Goal: Task Accomplishment & Management: Manage account settings

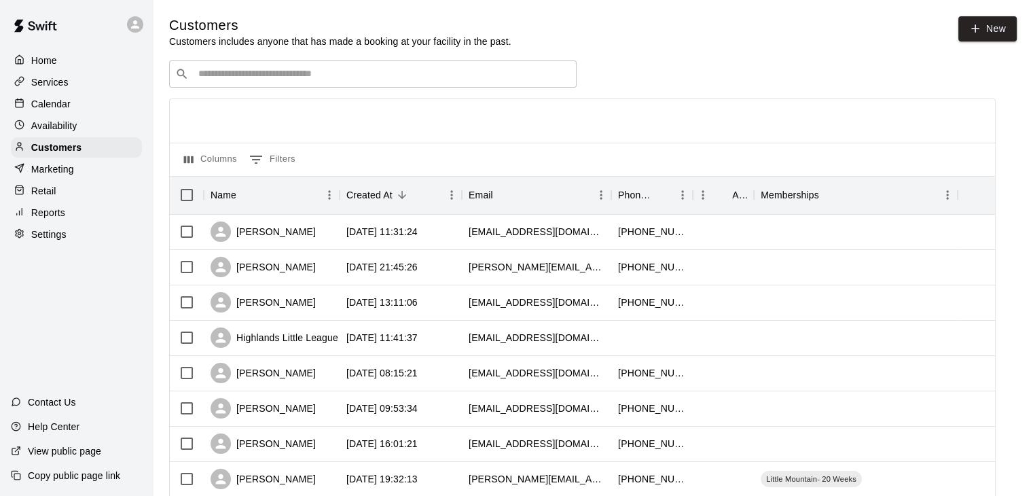
click at [78, 108] on div "Calendar" at bounding box center [76, 104] width 131 height 20
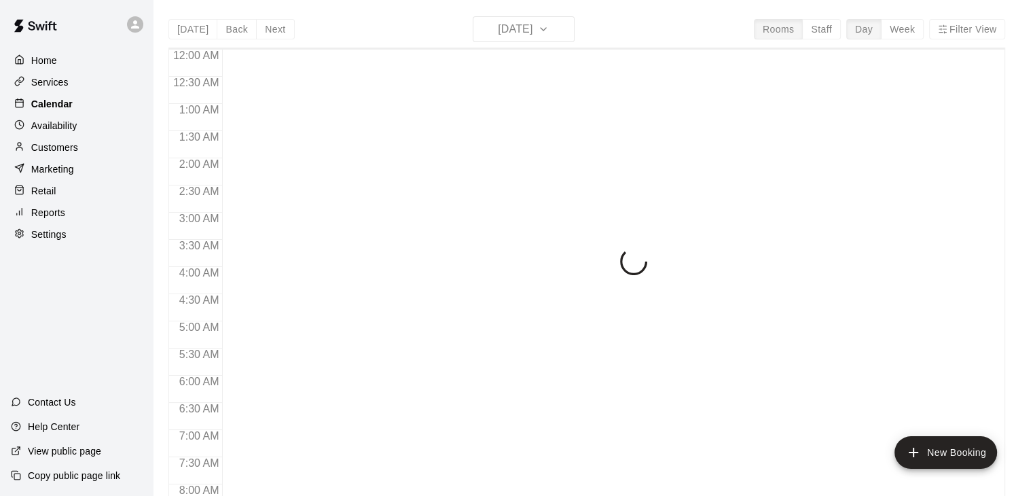
scroll to position [454, 0]
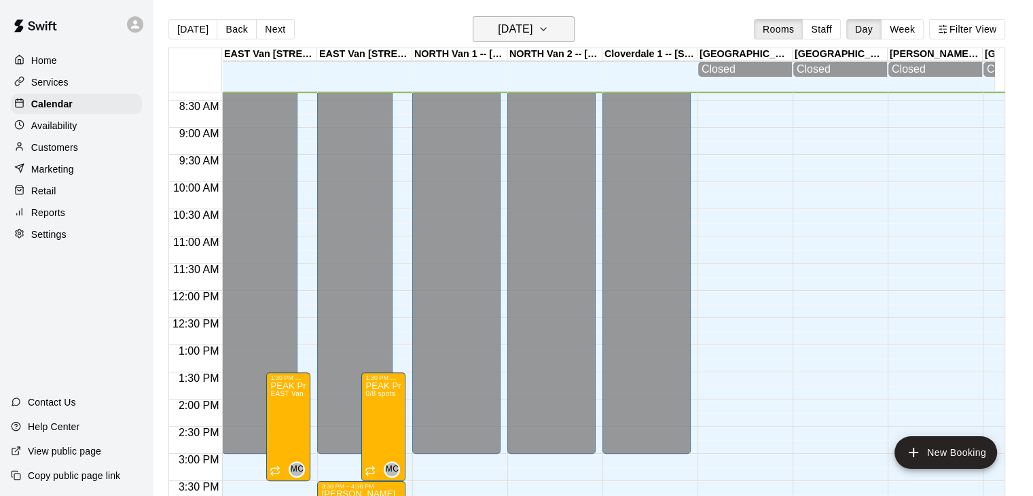
click at [549, 25] on icon "button" at bounding box center [543, 29] width 11 height 16
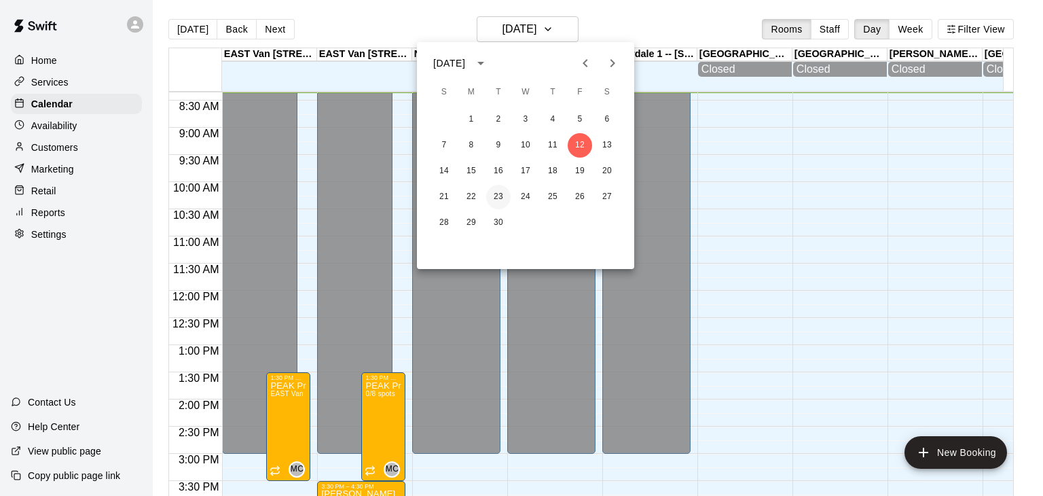
click at [496, 195] on button "23" at bounding box center [498, 197] width 24 height 24
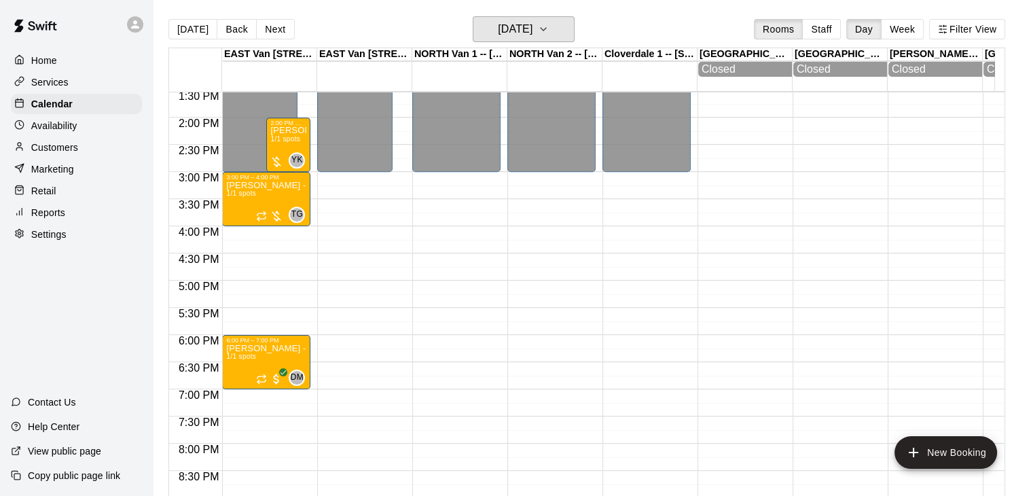
scroll to position [743, 0]
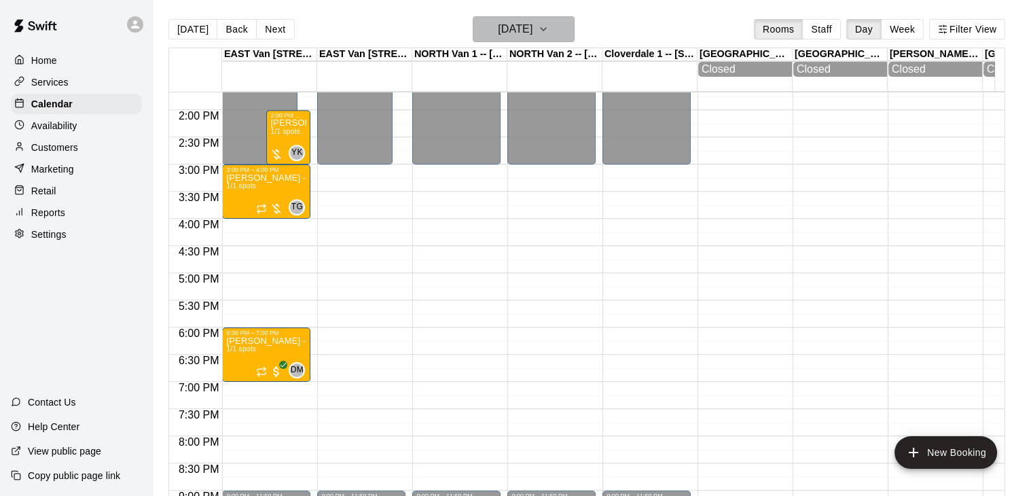
click at [546, 30] on icon "button" at bounding box center [543, 29] width 5 height 3
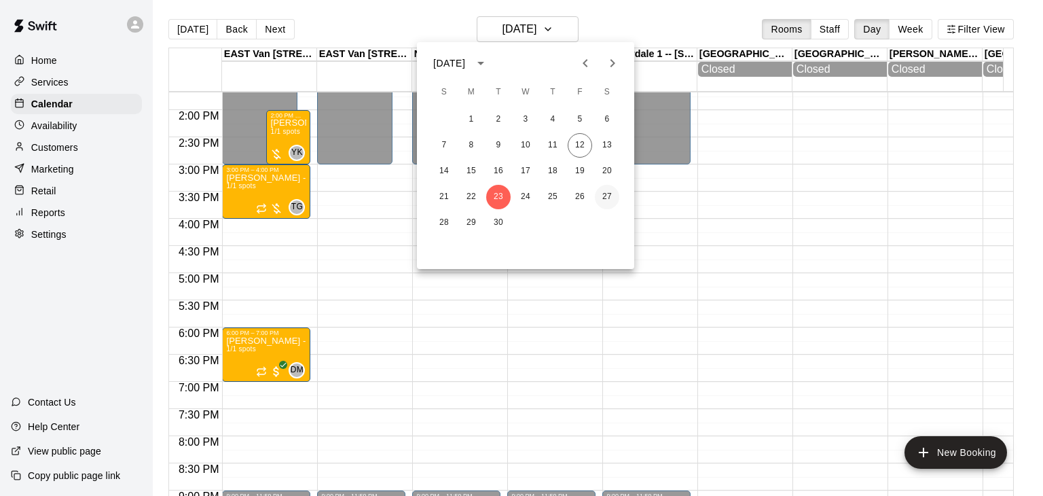
click at [605, 192] on button "27" at bounding box center [607, 197] width 24 height 24
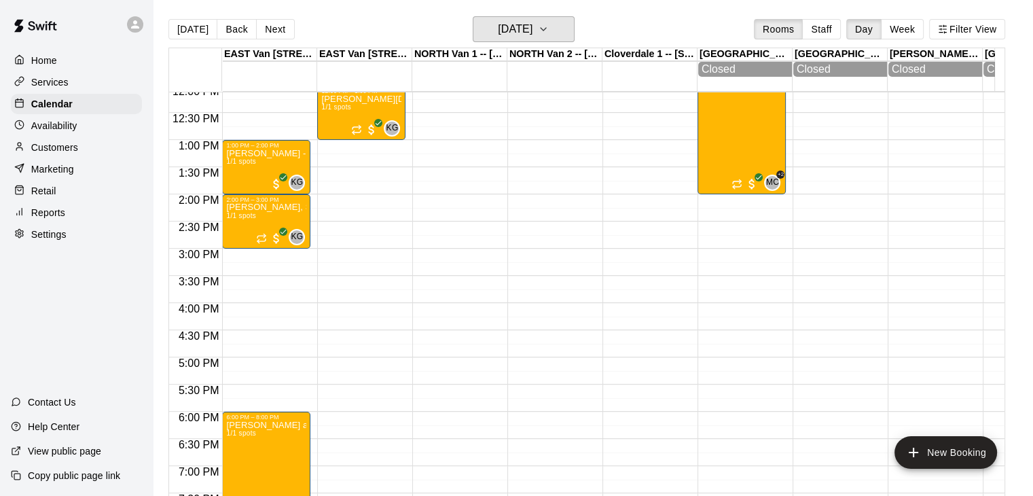
scroll to position [677, 0]
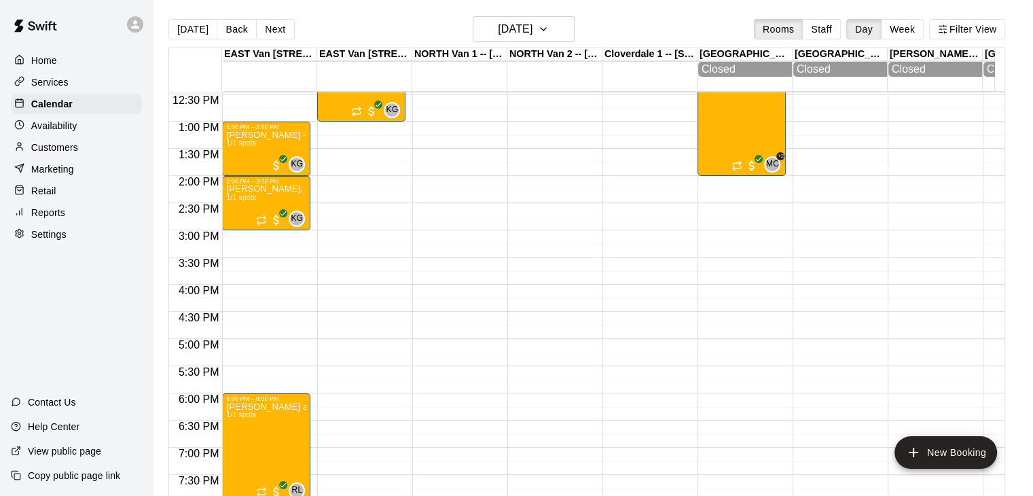
click at [60, 145] on div "Customers" at bounding box center [76, 147] width 131 height 20
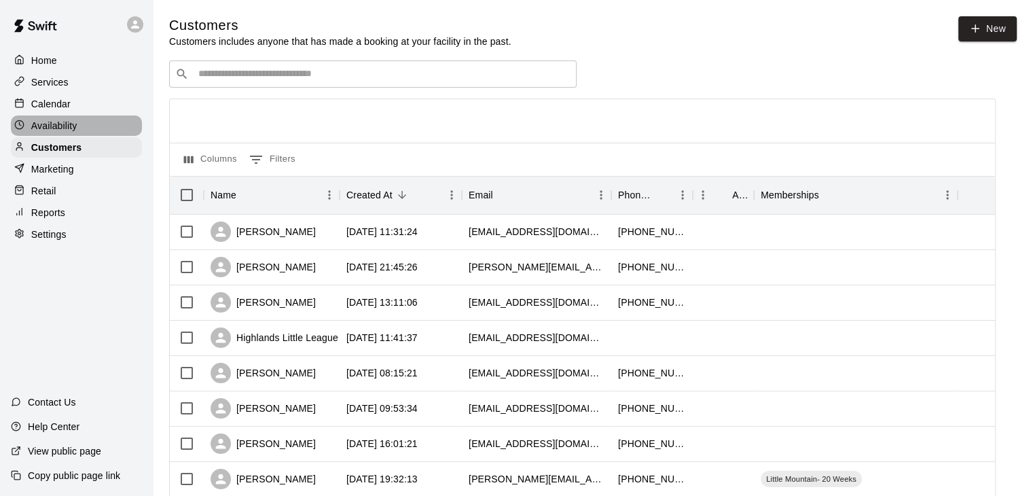
click at [60, 129] on p "Availability" at bounding box center [54, 126] width 46 height 14
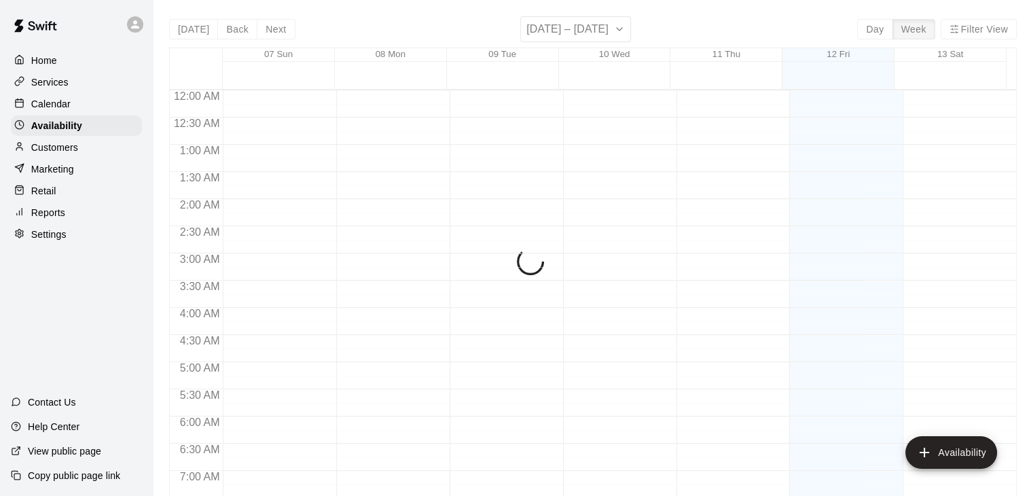
scroll to position [479, 0]
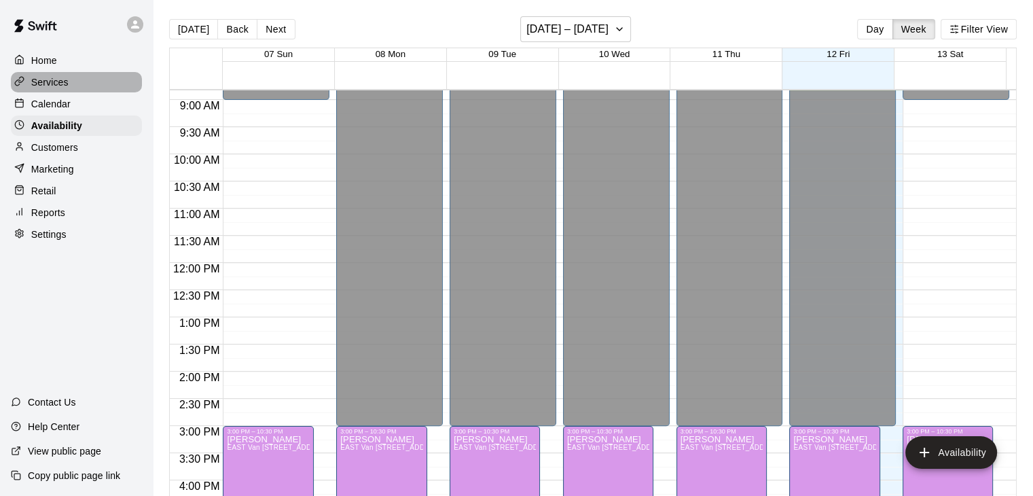
click at [63, 87] on p "Services" at bounding box center [49, 82] width 37 height 14
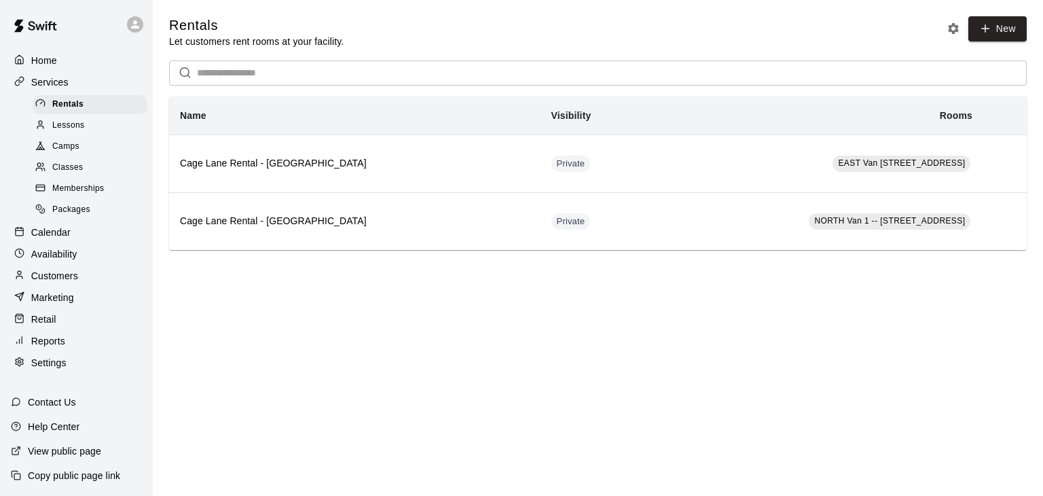
click at [73, 135] on div "Lessons" at bounding box center [90, 125] width 115 height 19
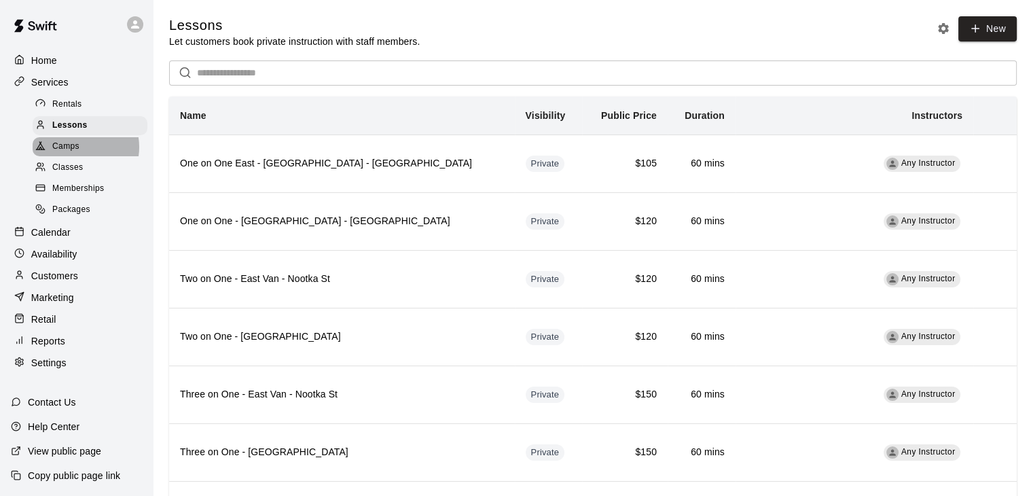
click at [75, 151] on span "Camps" at bounding box center [65, 147] width 27 height 14
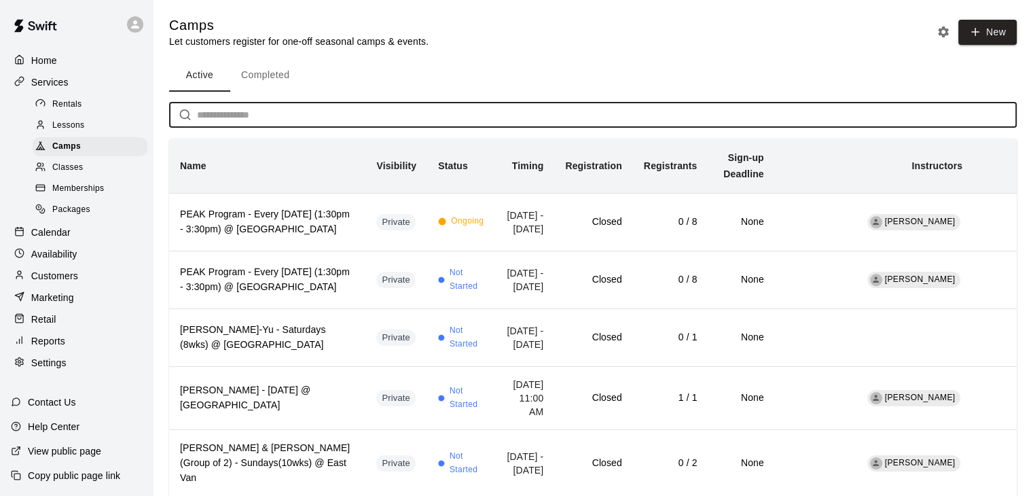
click at [266, 114] on input "text" at bounding box center [607, 115] width 820 height 25
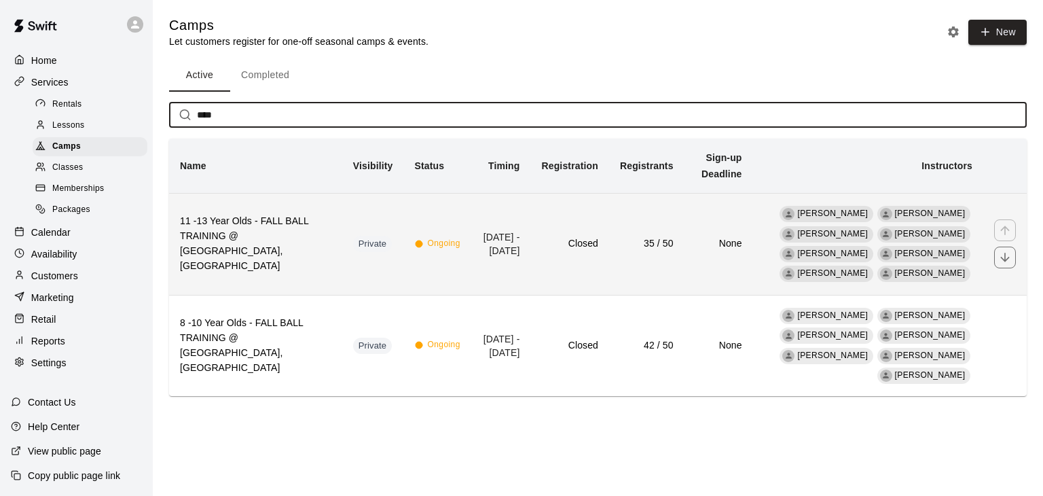
type input "****"
click at [247, 251] on h6 "11 -13 Year Olds - FALL BALL TRAINING @ [GEOGRAPHIC_DATA], [GEOGRAPHIC_DATA]" at bounding box center [255, 244] width 151 height 60
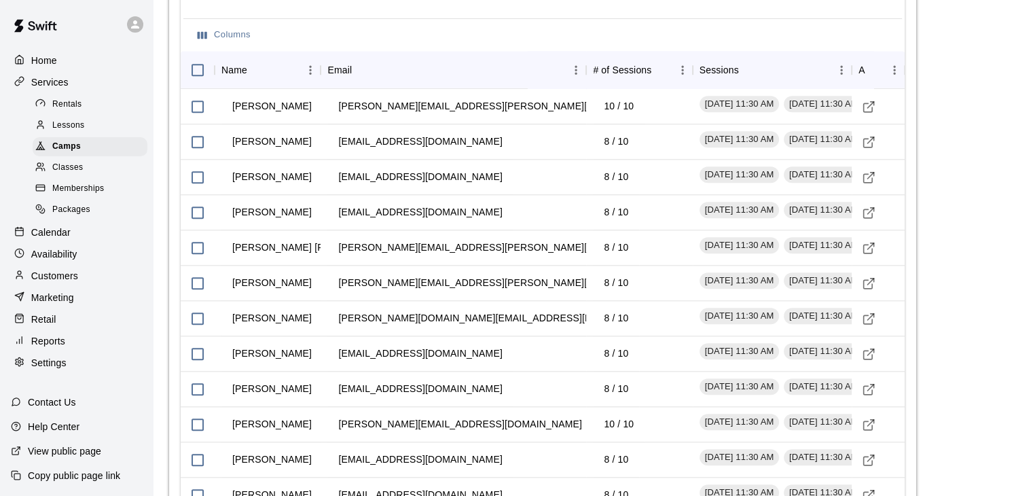
scroll to position [1423, 0]
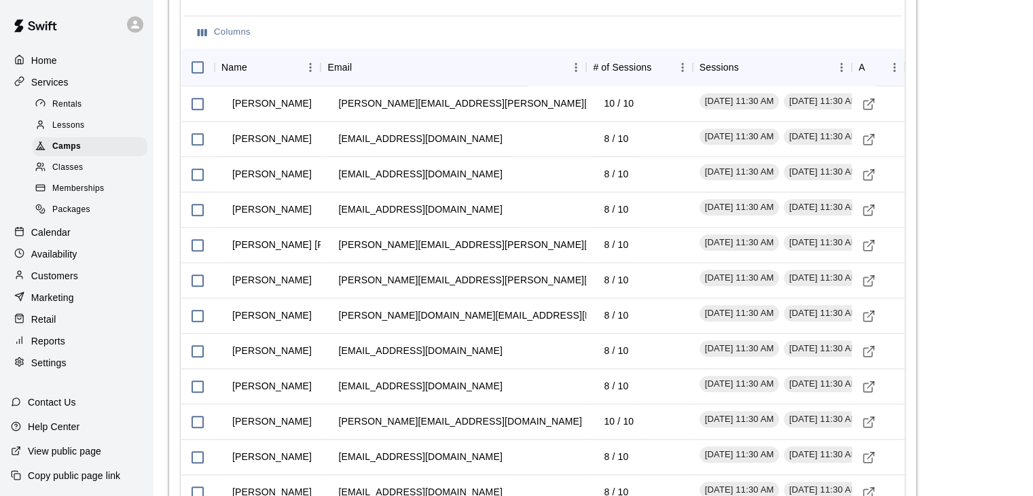
click at [62, 239] on p "Calendar" at bounding box center [50, 232] width 39 height 14
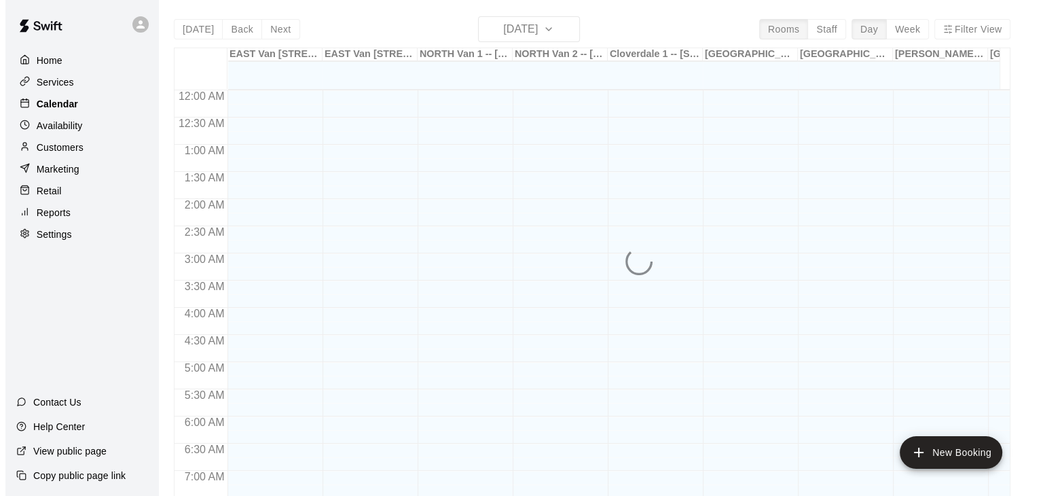
scroll to position [488, 0]
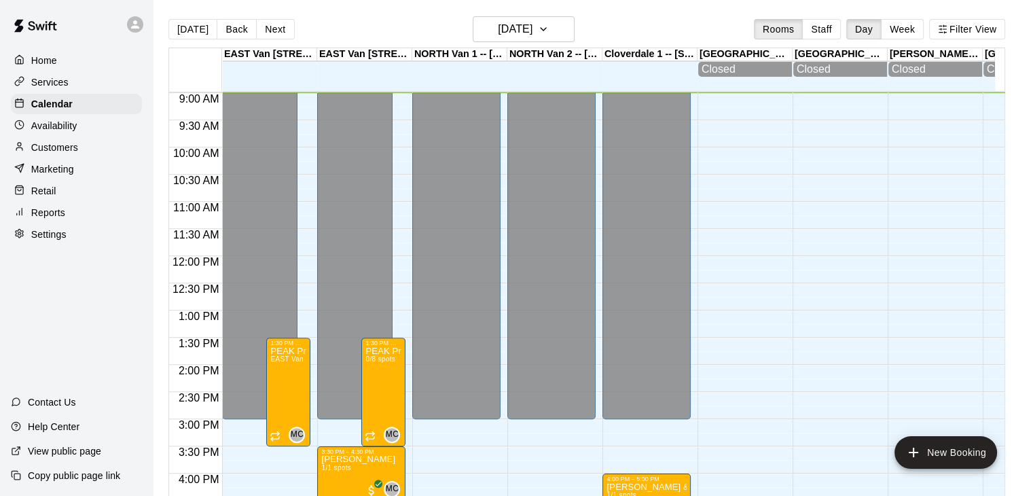
click at [90, 157] on div "Customers" at bounding box center [76, 147] width 131 height 20
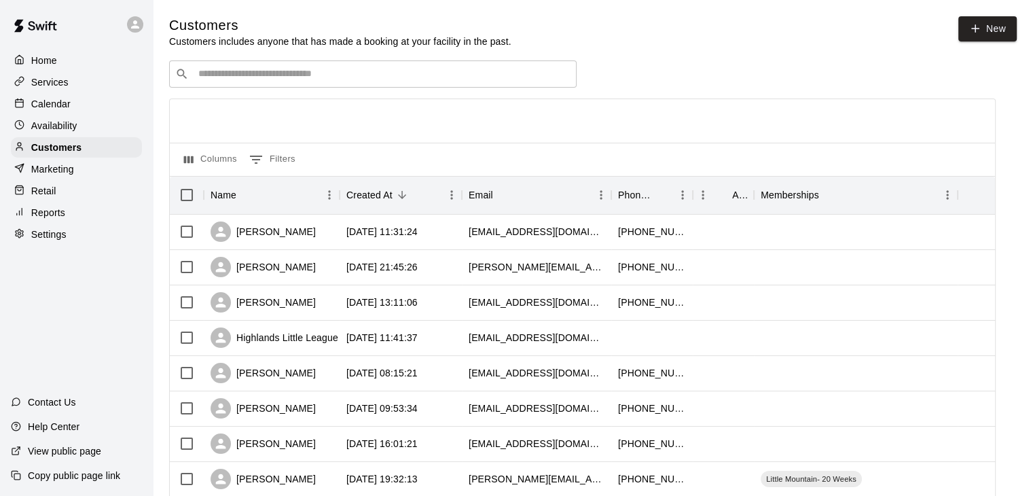
click at [244, 74] on input "Search customers by name or email" at bounding box center [382, 74] width 376 height 14
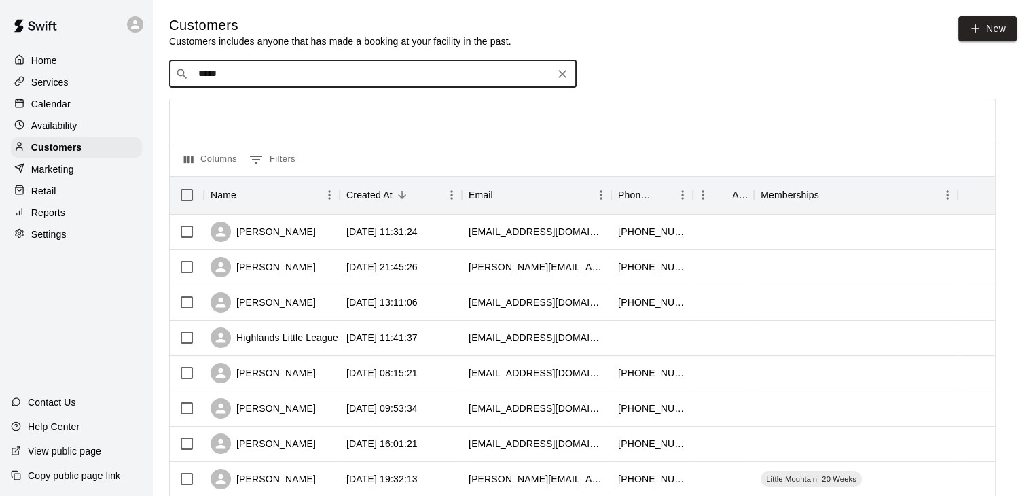
type input "******"
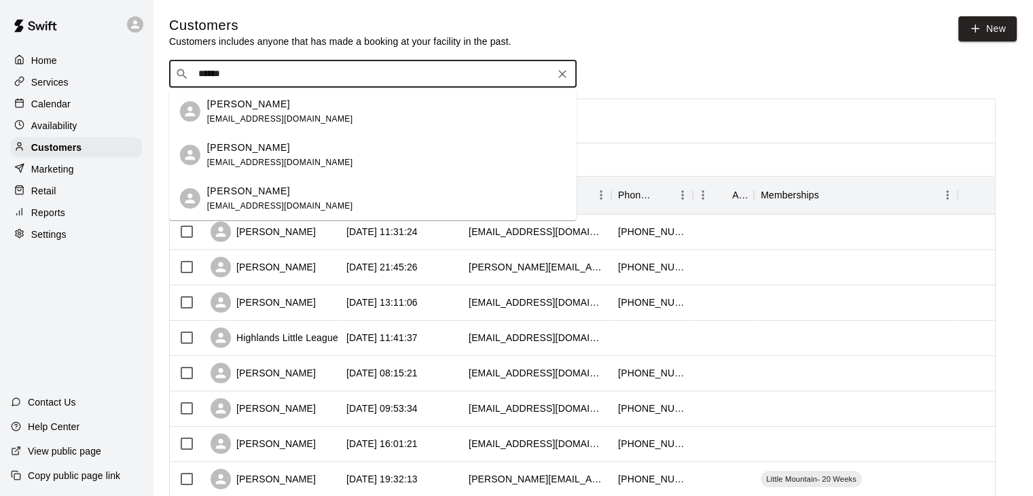
click at [258, 117] on span "[EMAIL_ADDRESS][DOMAIN_NAME]" at bounding box center [280, 119] width 146 height 10
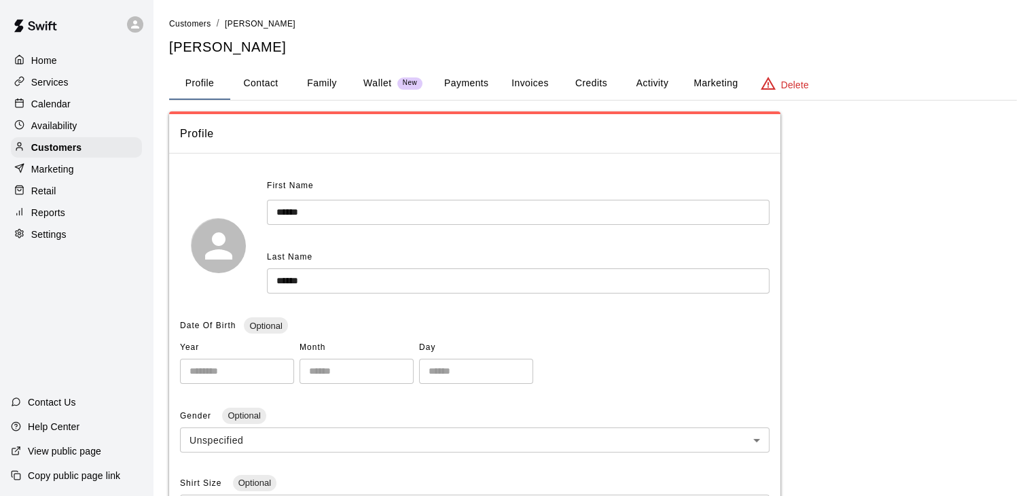
click at [326, 83] on button "Family" at bounding box center [321, 83] width 61 height 33
